Goal: Task Accomplishment & Management: Manage account settings

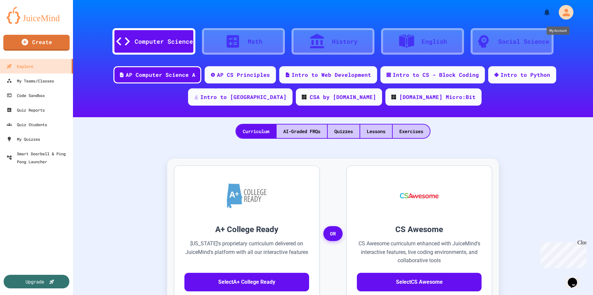
click at [559, 18] on div "My Account" at bounding box center [566, 12] width 15 height 15
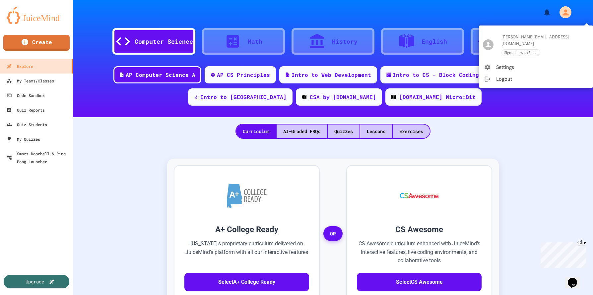
click at [505, 75] on li "Logout" at bounding box center [536, 79] width 114 height 12
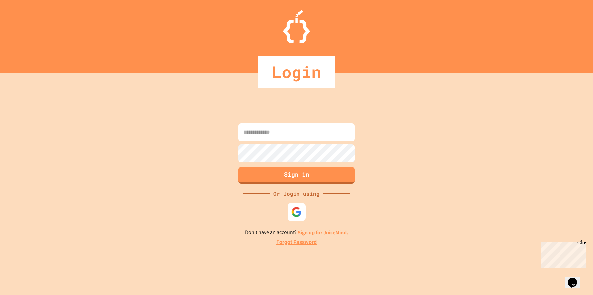
click at [297, 212] on img at bounding box center [296, 212] width 11 height 11
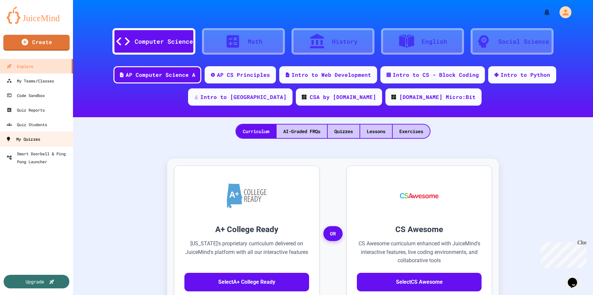
click at [37, 140] on div "My Quizzes" at bounding box center [23, 139] width 34 height 8
